Goal: Task Accomplishment & Management: Use online tool/utility

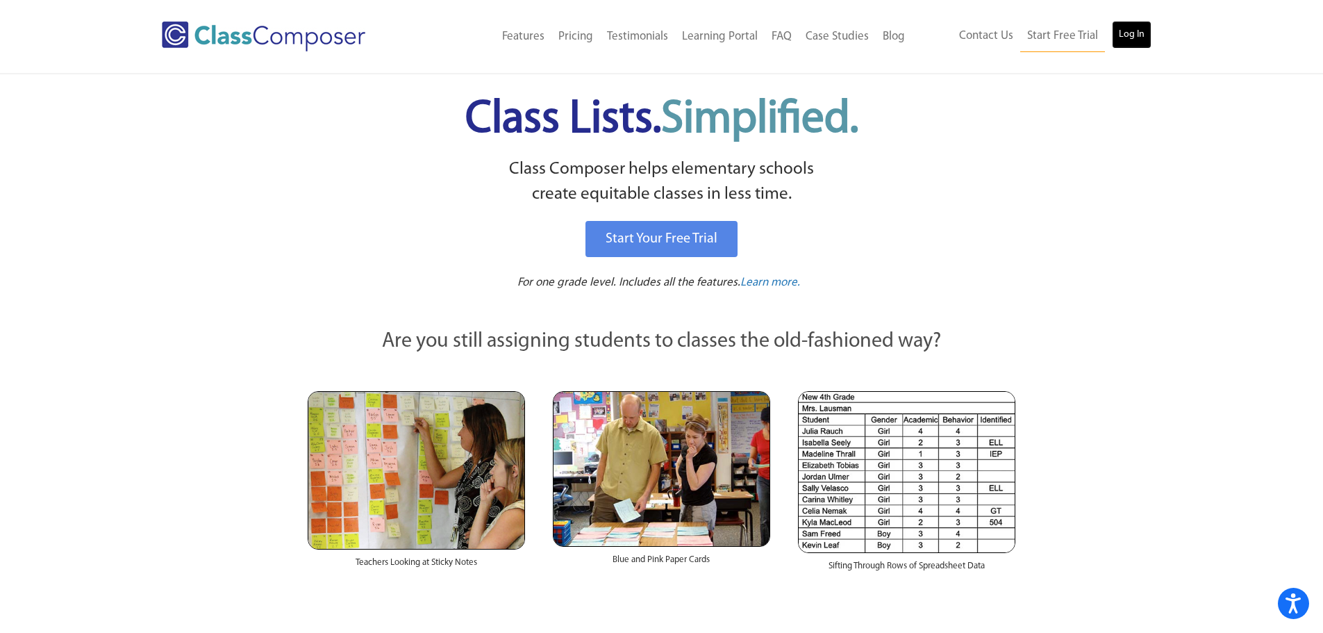
click at [1131, 33] on link "Log In" at bounding box center [1132, 35] width 40 height 28
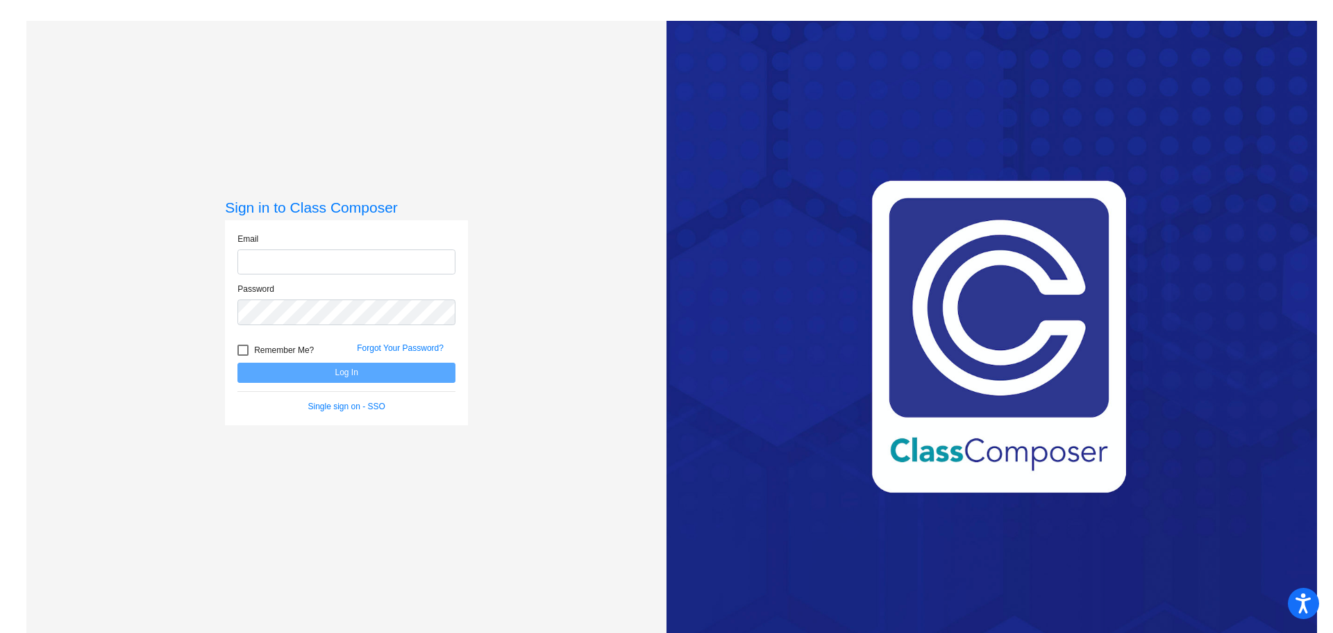
type input "[PERSON_NAME][EMAIL_ADDRESS][PERSON_NAME][DOMAIN_NAME]"
click at [365, 376] on button "Log In" at bounding box center [346, 372] width 218 height 20
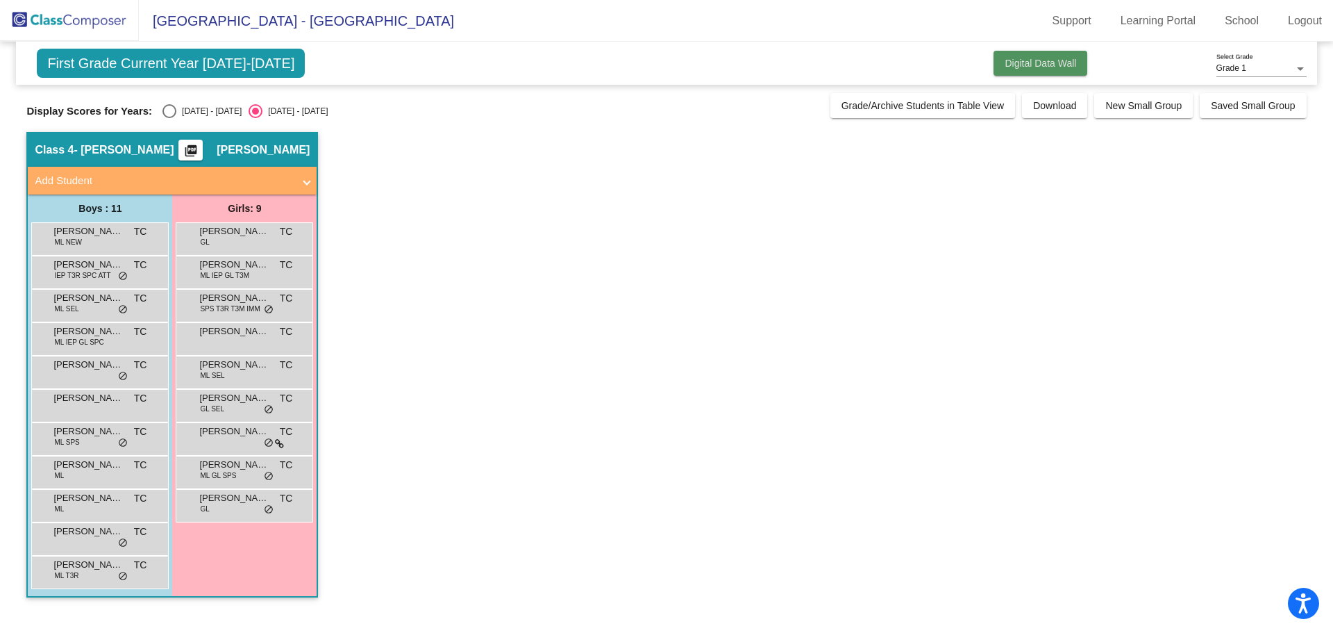
click at [1027, 51] on button "Digital Data Wall" at bounding box center [1041, 63] width 94 height 25
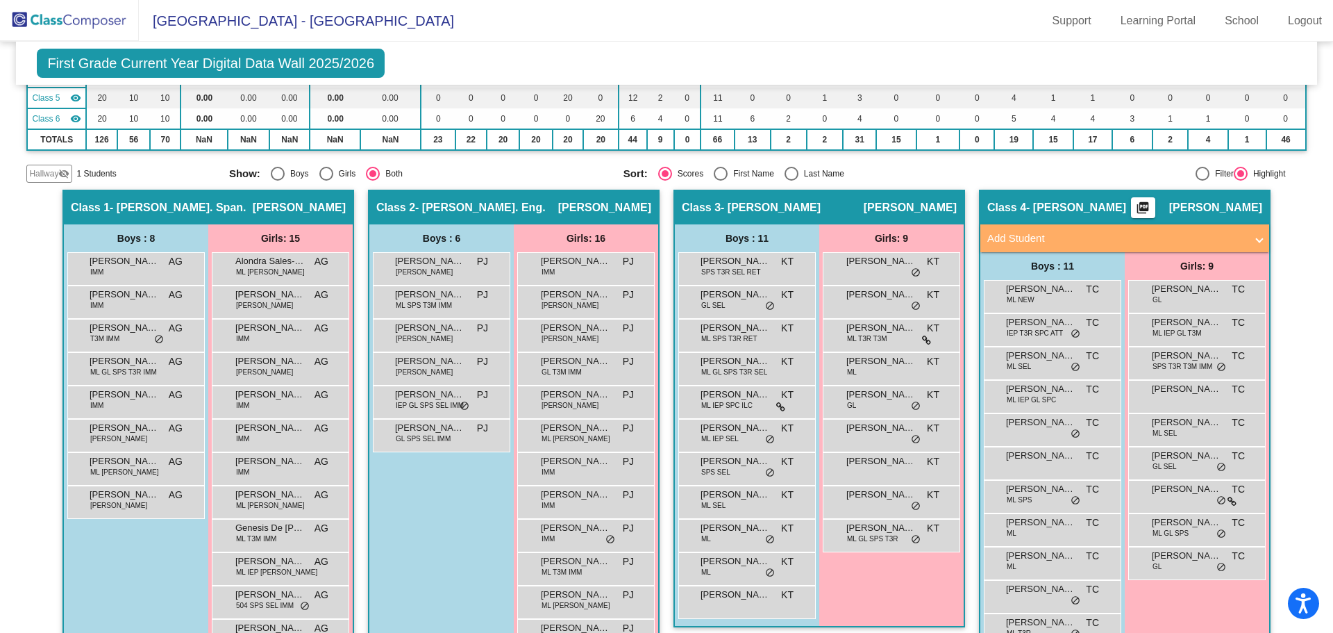
scroll to position [347, 0]
